Goal: Information Seeking & Learning: Understand process/instructions

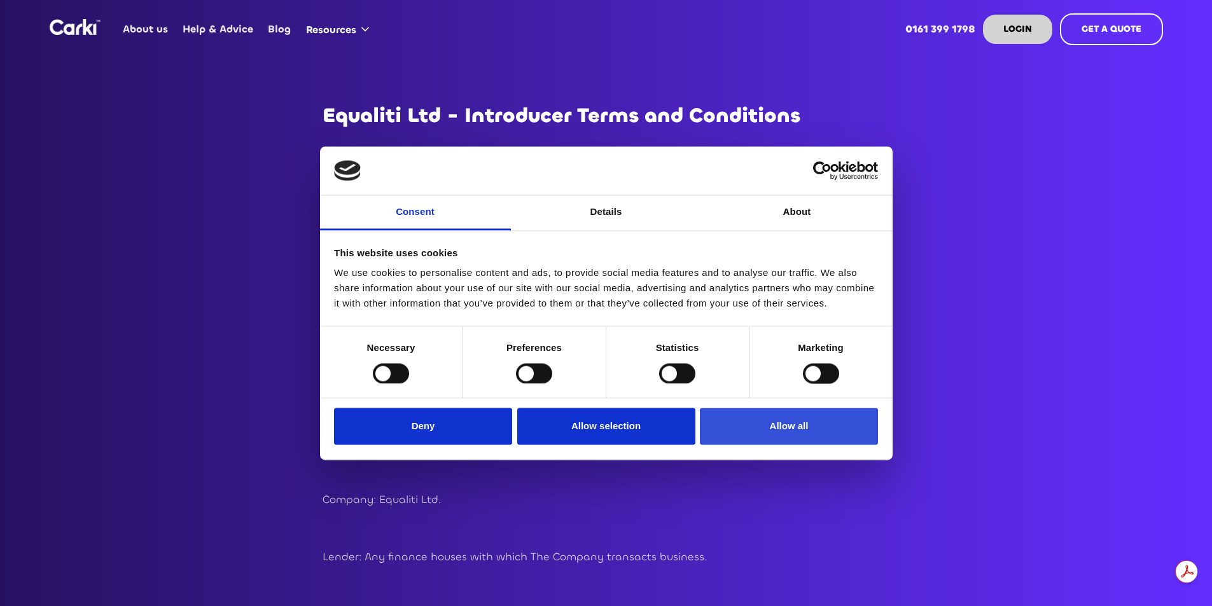
click at [765, 423] on button "Allow all" at bounding box center [789, 426] width 178 height 37
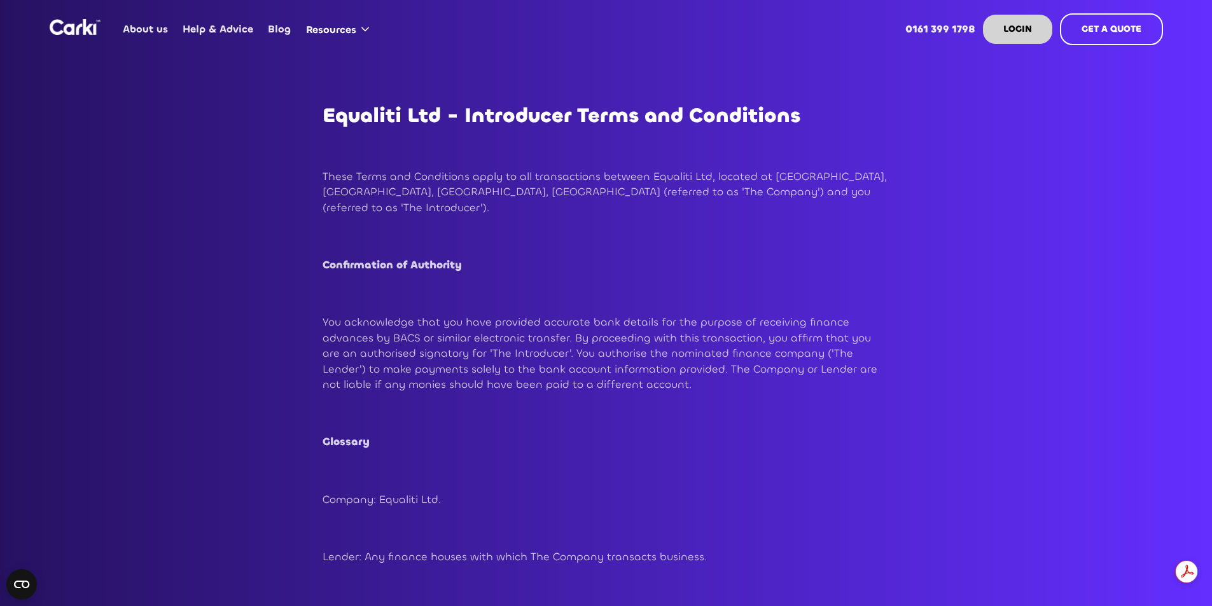
drag, startPoint x: 1106, startPoint y: 371, endPoint x: 1106, endPoint y: 333, distance: 37.5
drag, startPoint x: 1173, startPoint y: 390, endPoint x: 1178, endPoint y: 305, distance: 85.4
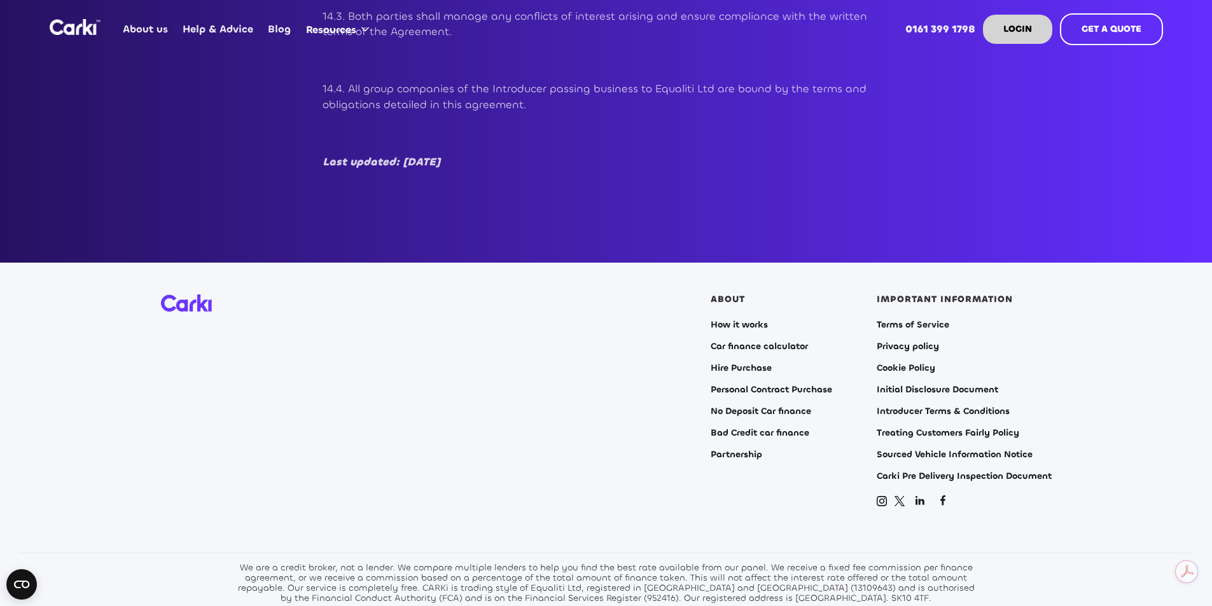
scroll to position [5001, 0]
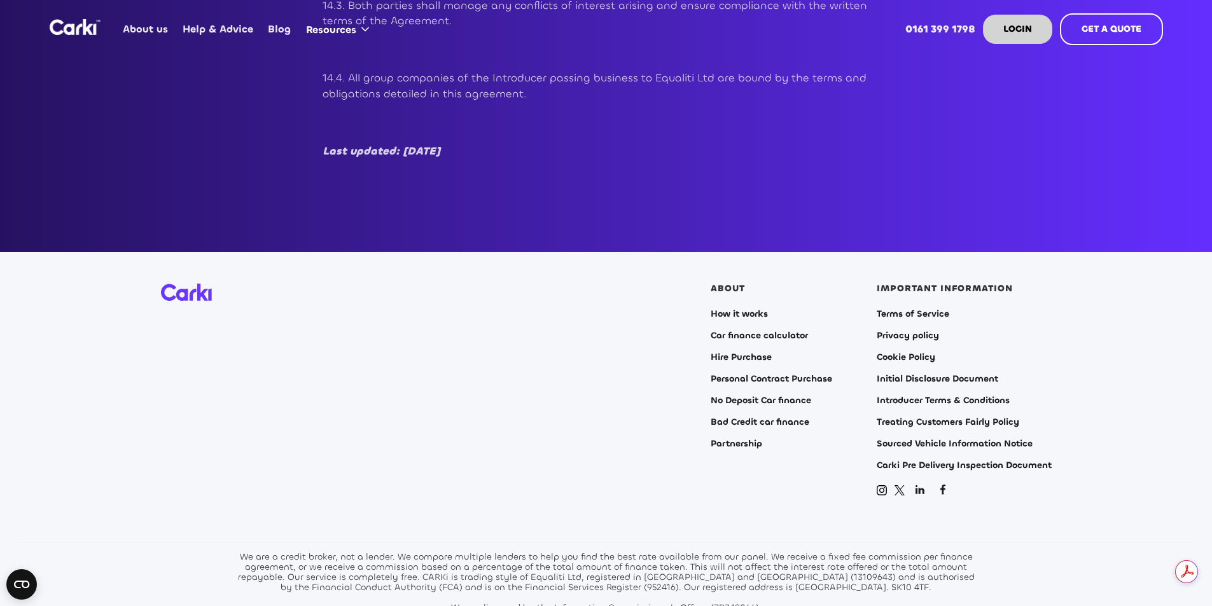
click at [366, 489] on section "ABOUT How it works Car finance calculator Hire Purchase Personal Contract Purch…" at bounding box center [606, 479] width 1212 height 454
drag, startPoint x: 250, startPoint y: 511, endPoint x: 891, endPoint y: 539, distance: 641.2
click at [936, 552] on div "We are a credit broker, not a lender. We compare multiple lenders to help you f…" at bounding box center [606, 582] width 744 height 61
copy div "e are a credit broker, not a lender. We compare multiple lenders to help you fi…"
